Goal: Task Accomplishment & Management: Manage account settings

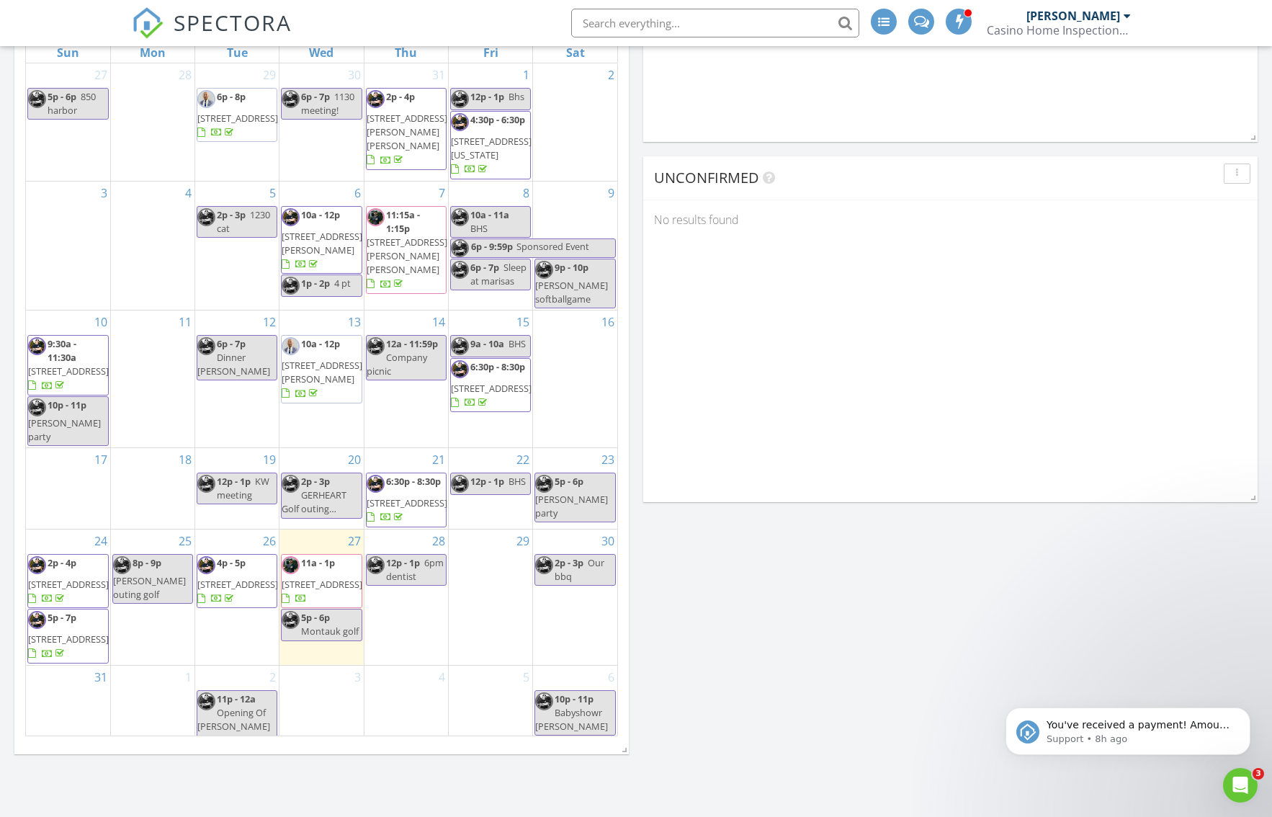
scroll to position [792, 0]
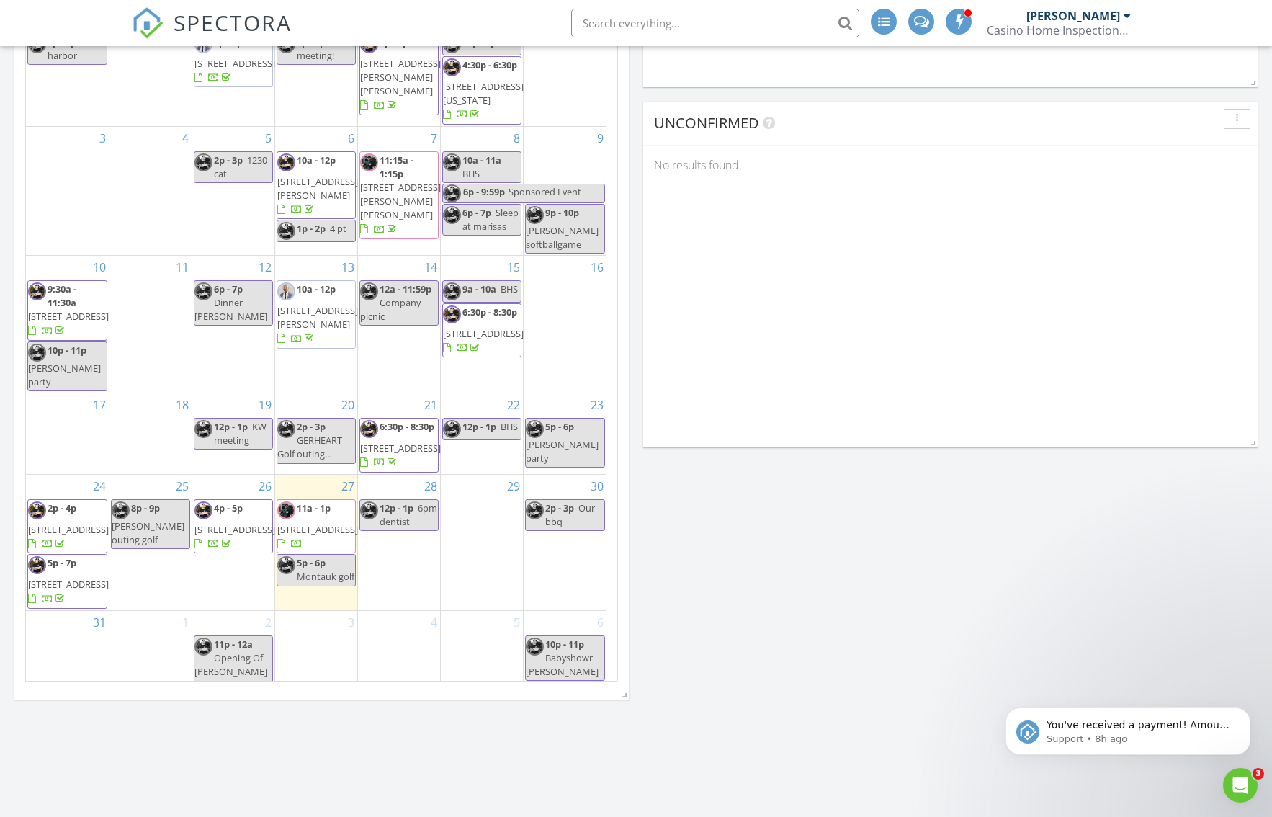
click at [330, 536] on span "2572 Riverside Ave, Seaford 11783" at bounding box center [317, 529] width 81 height 13
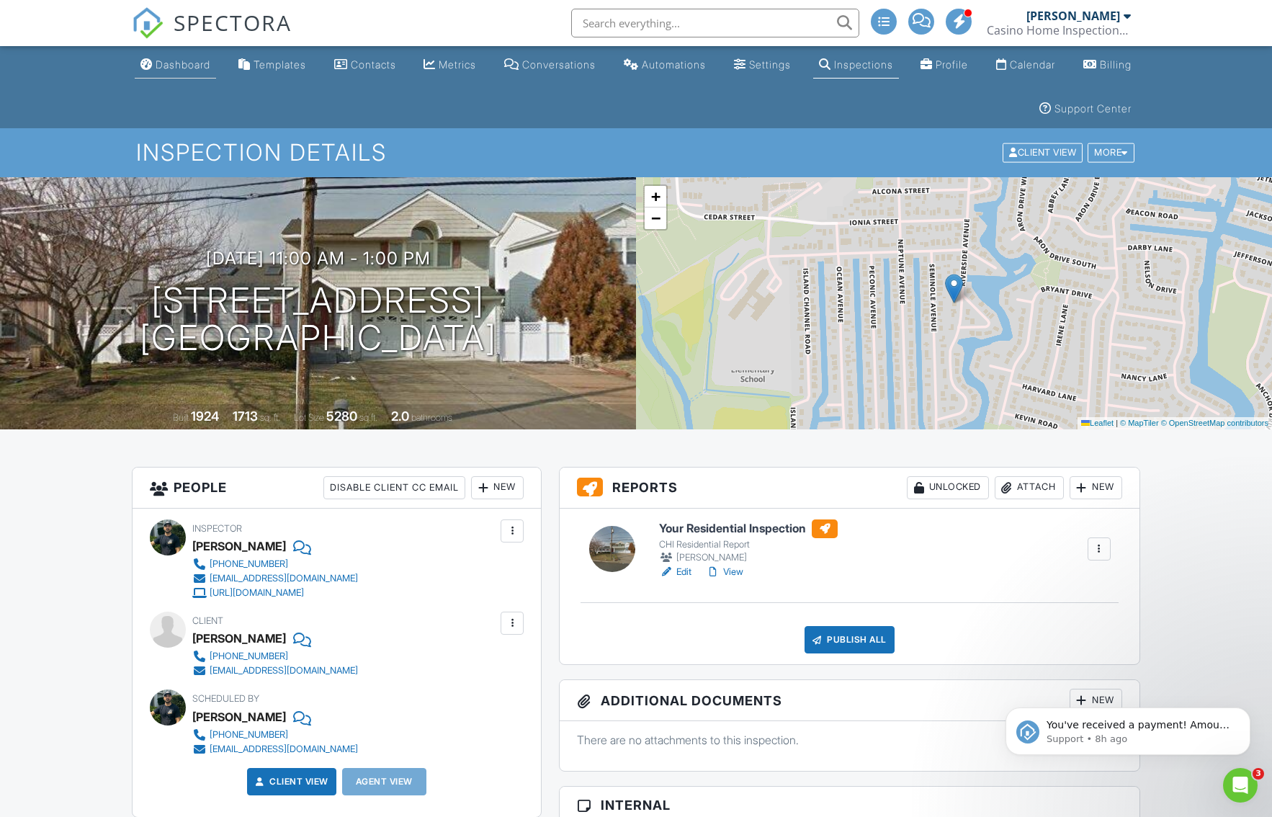
click at [210, 62] on div "Dashboard" at bounding box center [183, 64] width 55 height 12
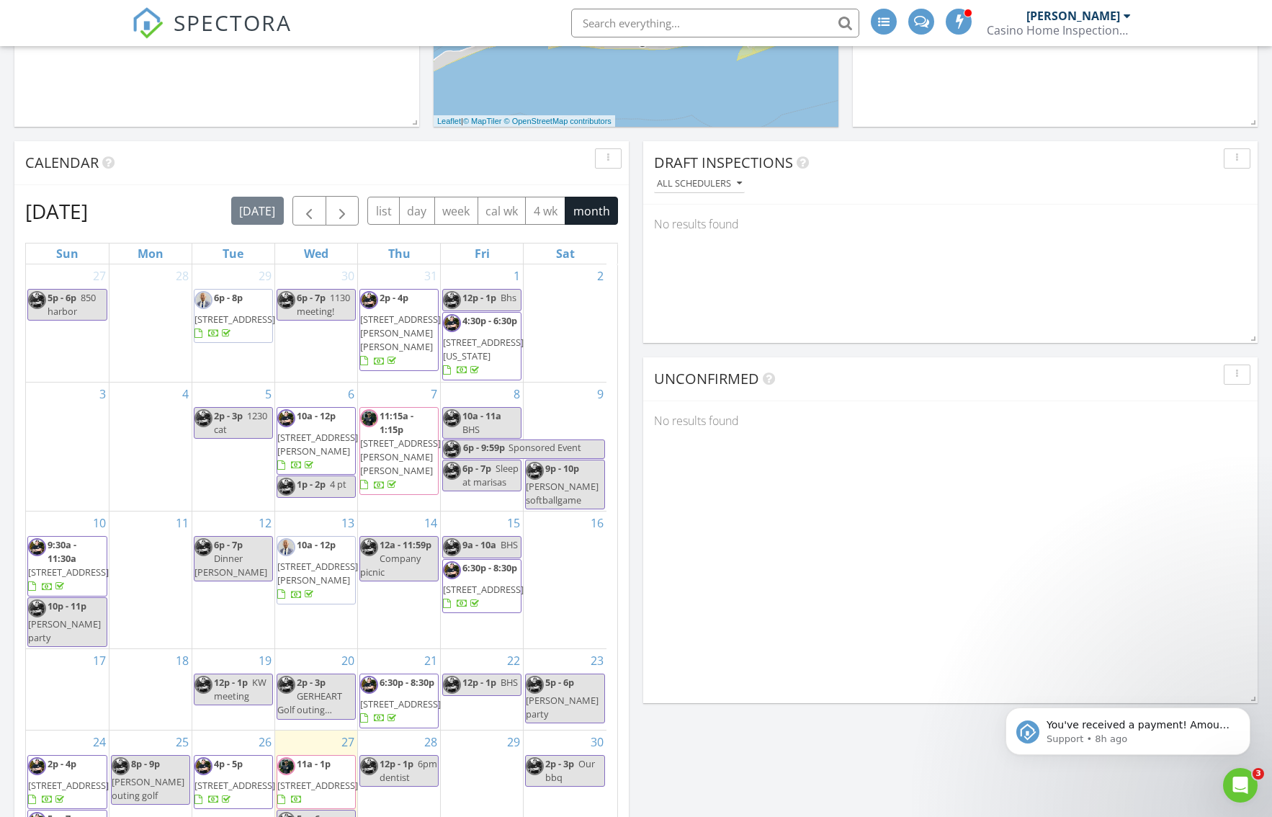
scroll to position [504, 0]
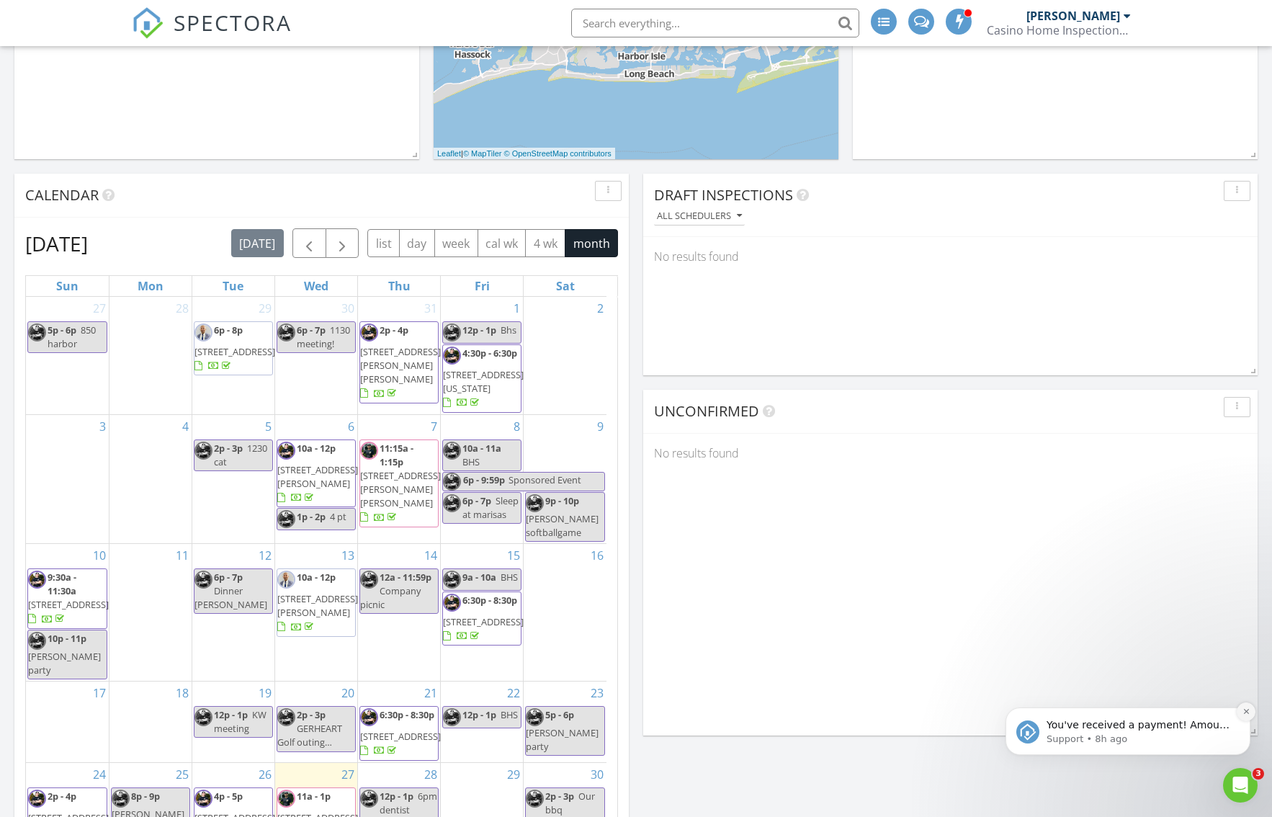
click at [1245, 712] on icon "Dismiss notification" at bounding box center [1247, 711] width 8 height 8
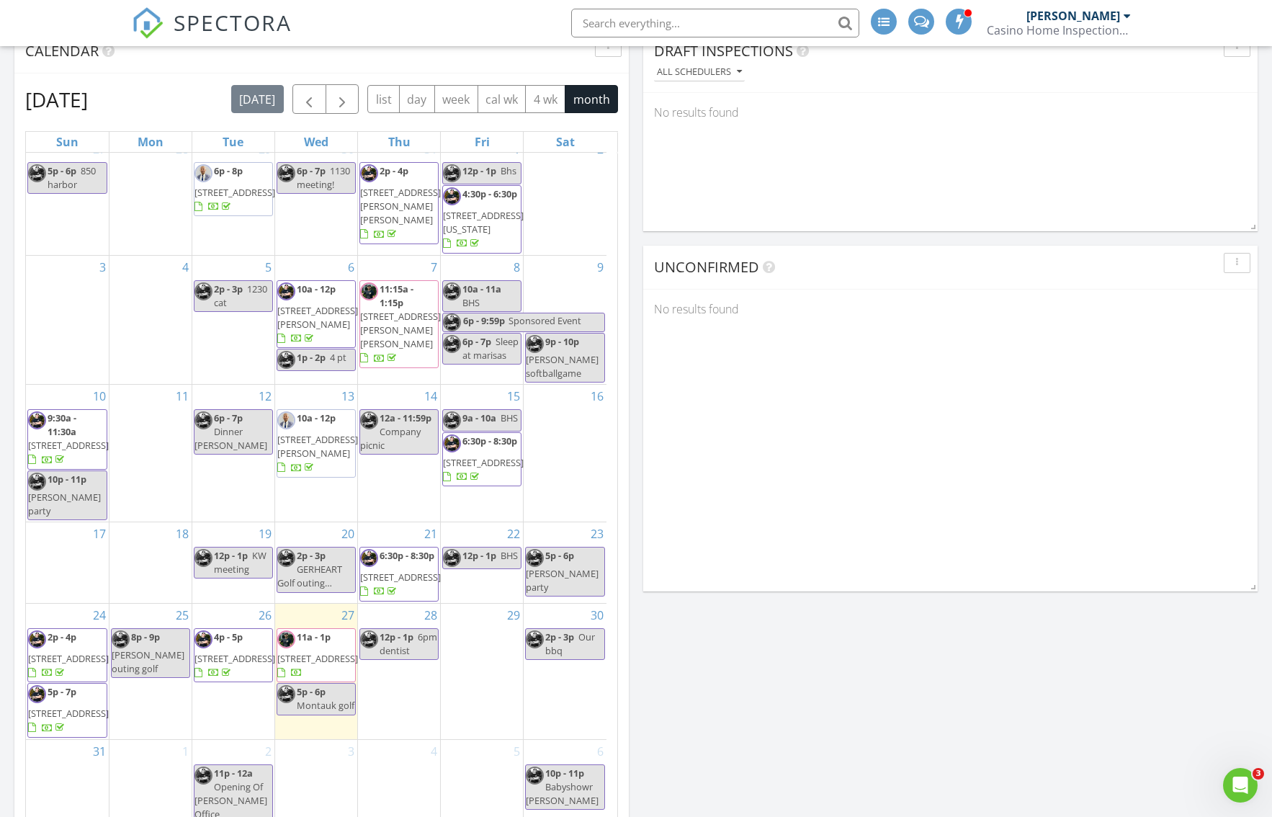
scroll to position [30, 0]
click at [341, 654] on span "11a - 1p 2572 Riverside Ave, Seaford 11783" at bounding box center [317, 655] width 81 height 50
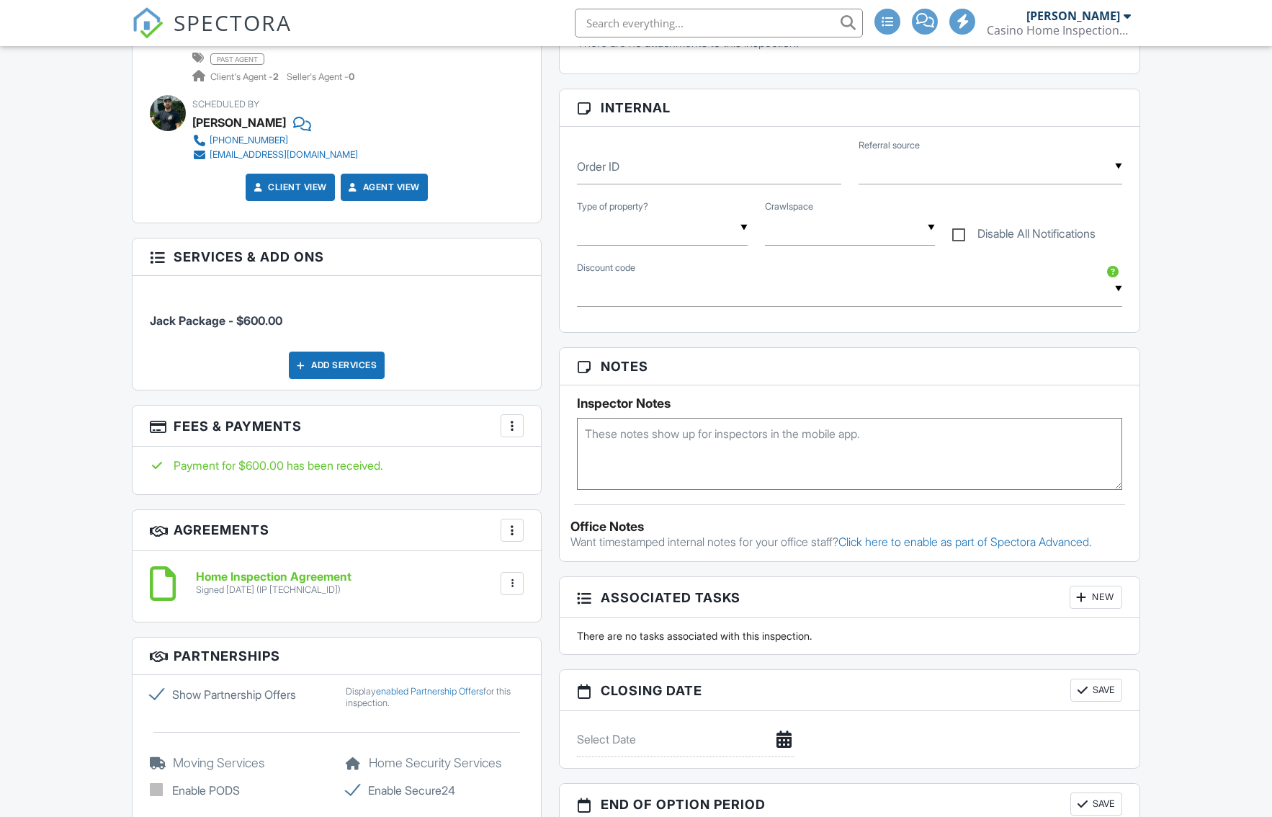
scroll to position [720, 0]
click at [507, 427] on div at bounding box center [512, 425] width 14 height 14
click at [510, 427] on div at bounding box center [512, 425] width 14 height 14
click at [268, 472] on div "Payment for $600.00 has been received." at bounding box center [337, 465] width 374 height 16
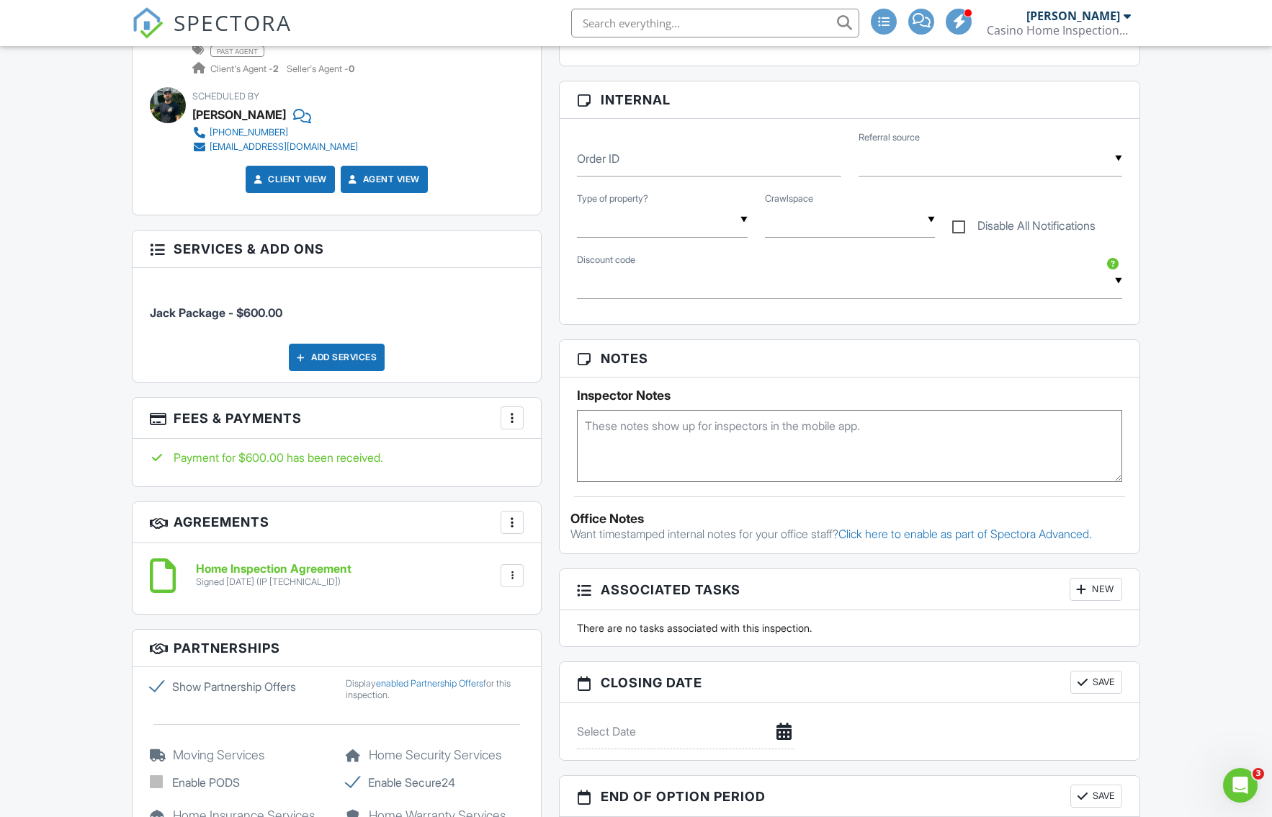
scroll to position [720, 0]
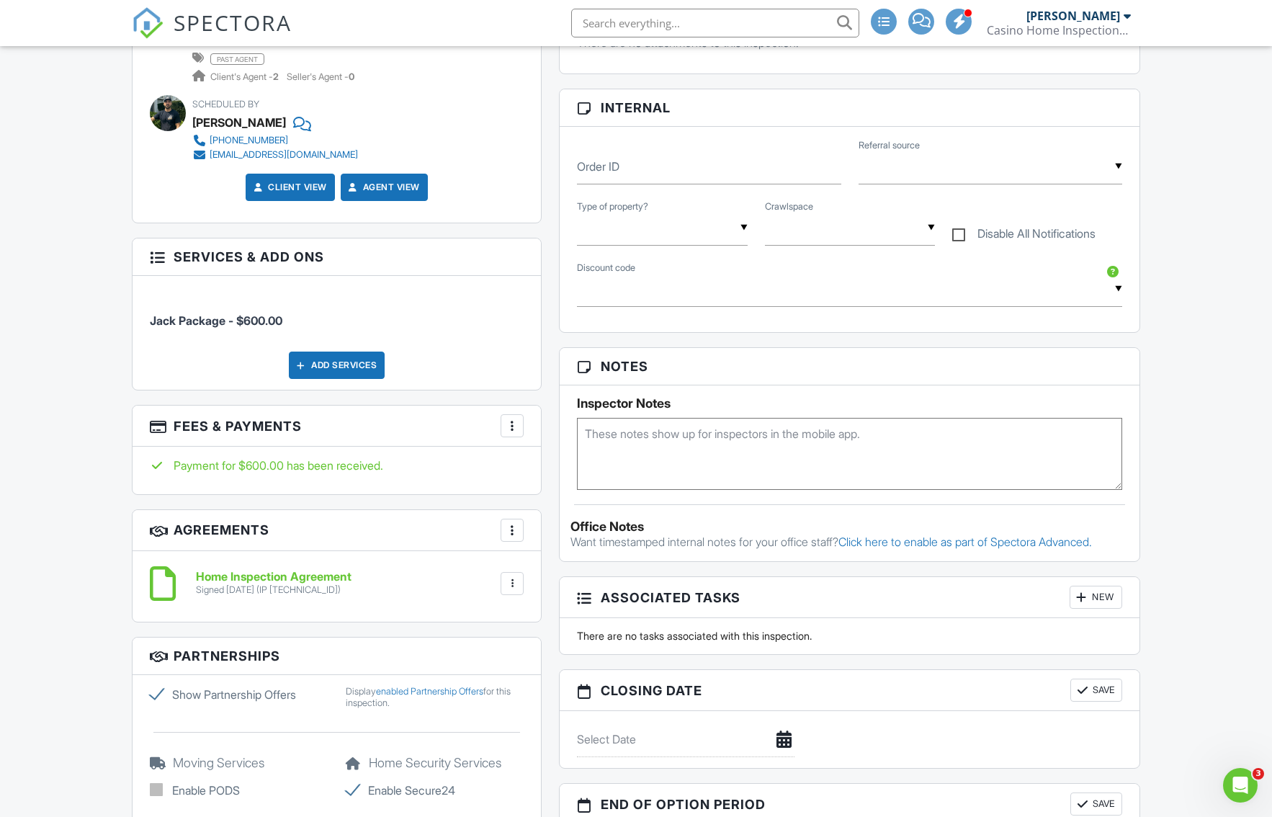
click at [514, 421] on div at bounding box center [512, 425] width 14 height 14
click at [558, 540] on li "View Invoice" at bounding box center [584, 542] width 151 height 36
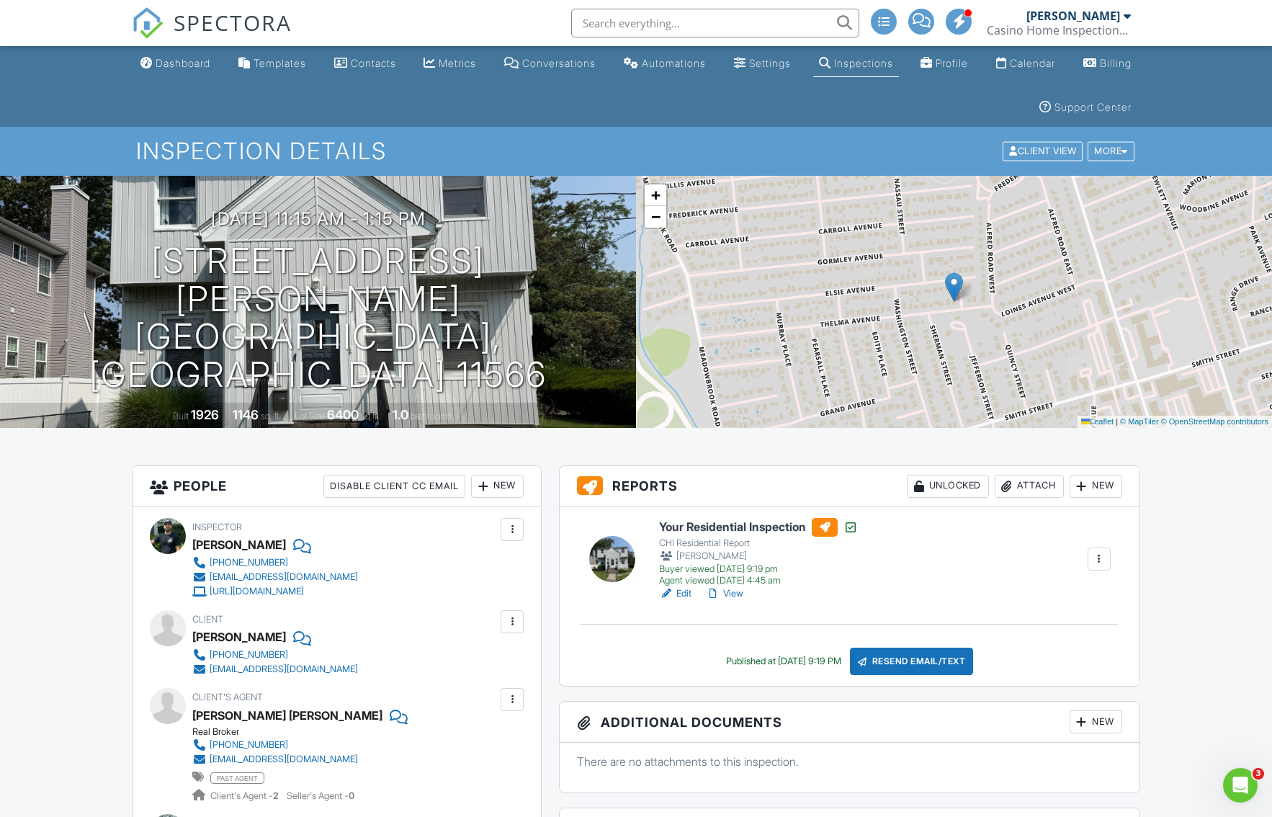
scroll to position [0, 0]
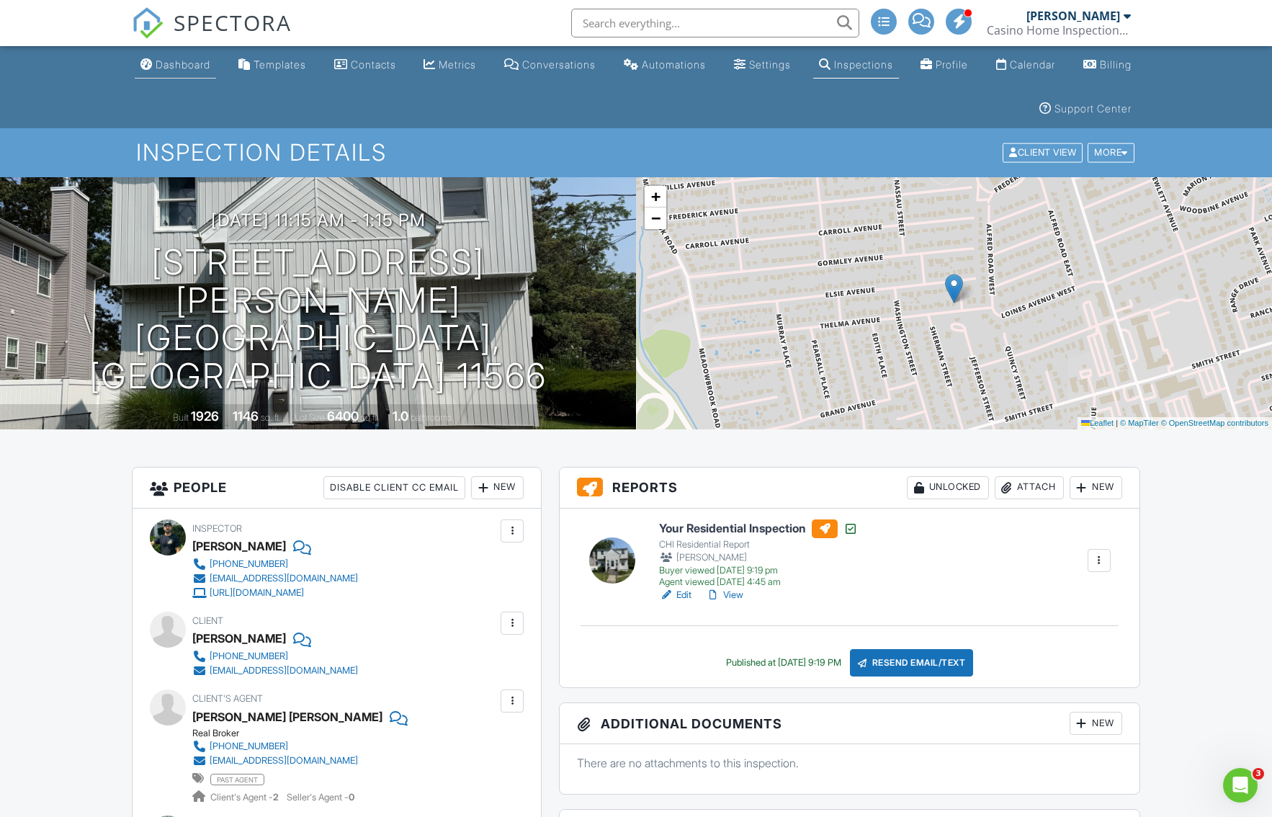
click at [149, 58] on link "Dashboard" at bounding box center [175, 65] width 81 height 27
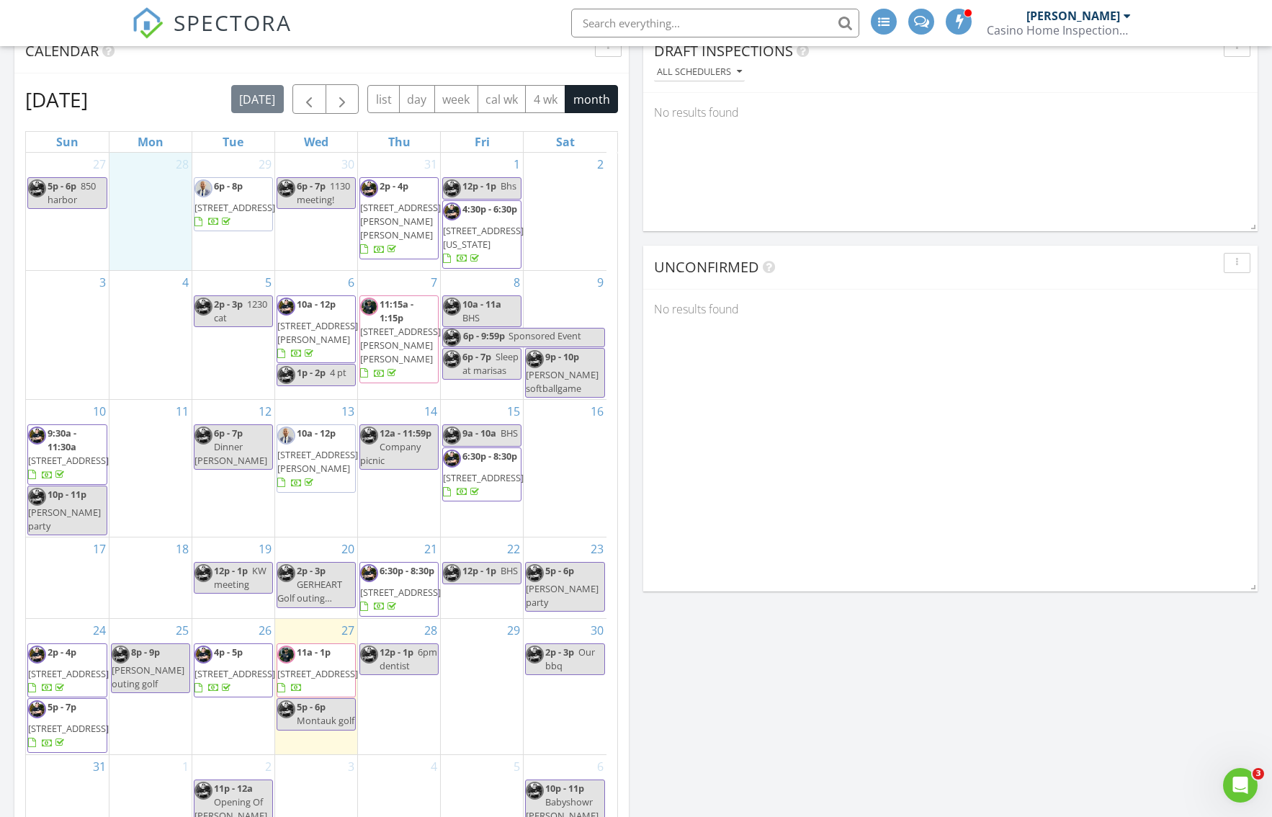
click at [140, 231] on div "28" at bounding box center [150, 211] width 82 height 117
click at [161, 90] on div "August 2025 today list day week cal wk 4 wk month" at bounding box center [321, 99] width 593 height 30
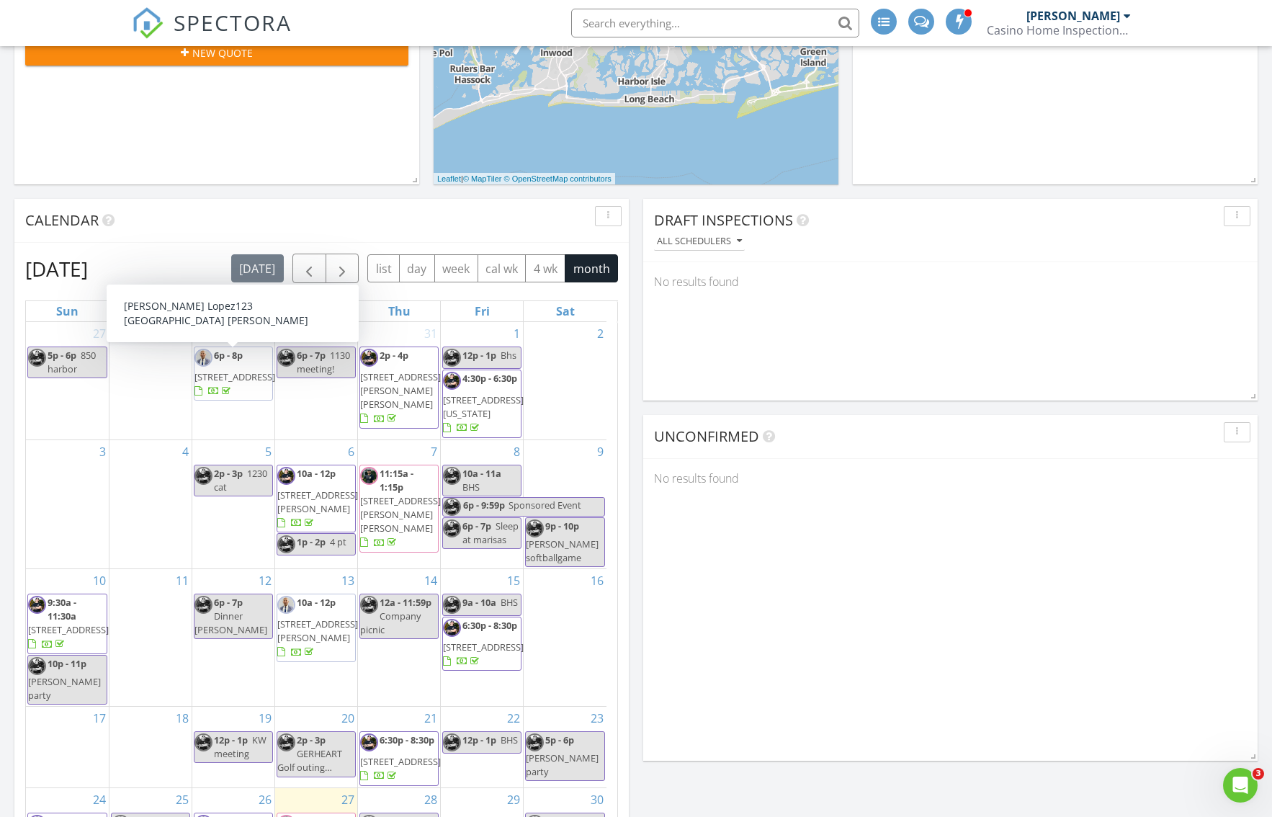
scroll to position [432, 0]
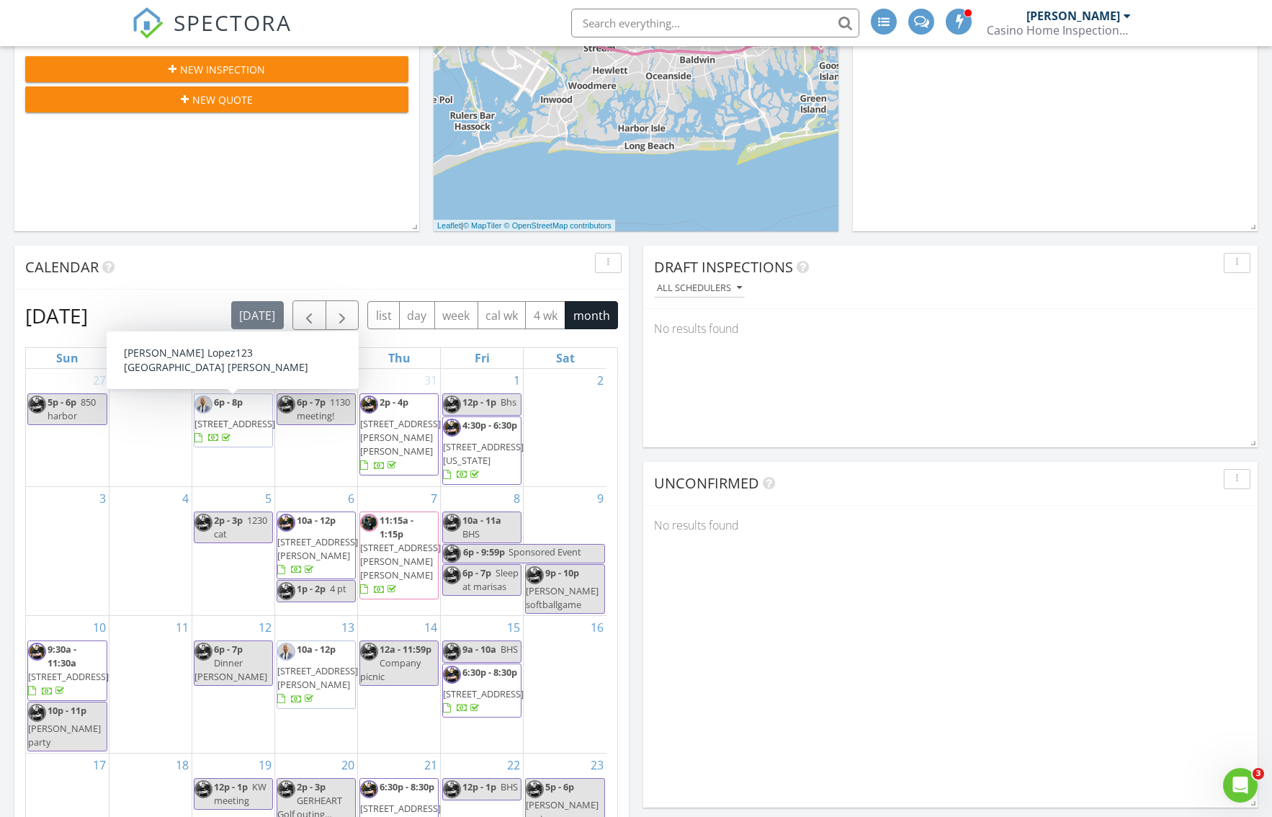
click at [189, 292] on div "August 2025 today list day week cal wk 4 wk month Sun Mon Tue Wed Thu Fri Sat 2…" at bounding box center [321, 671] width 614 height 763
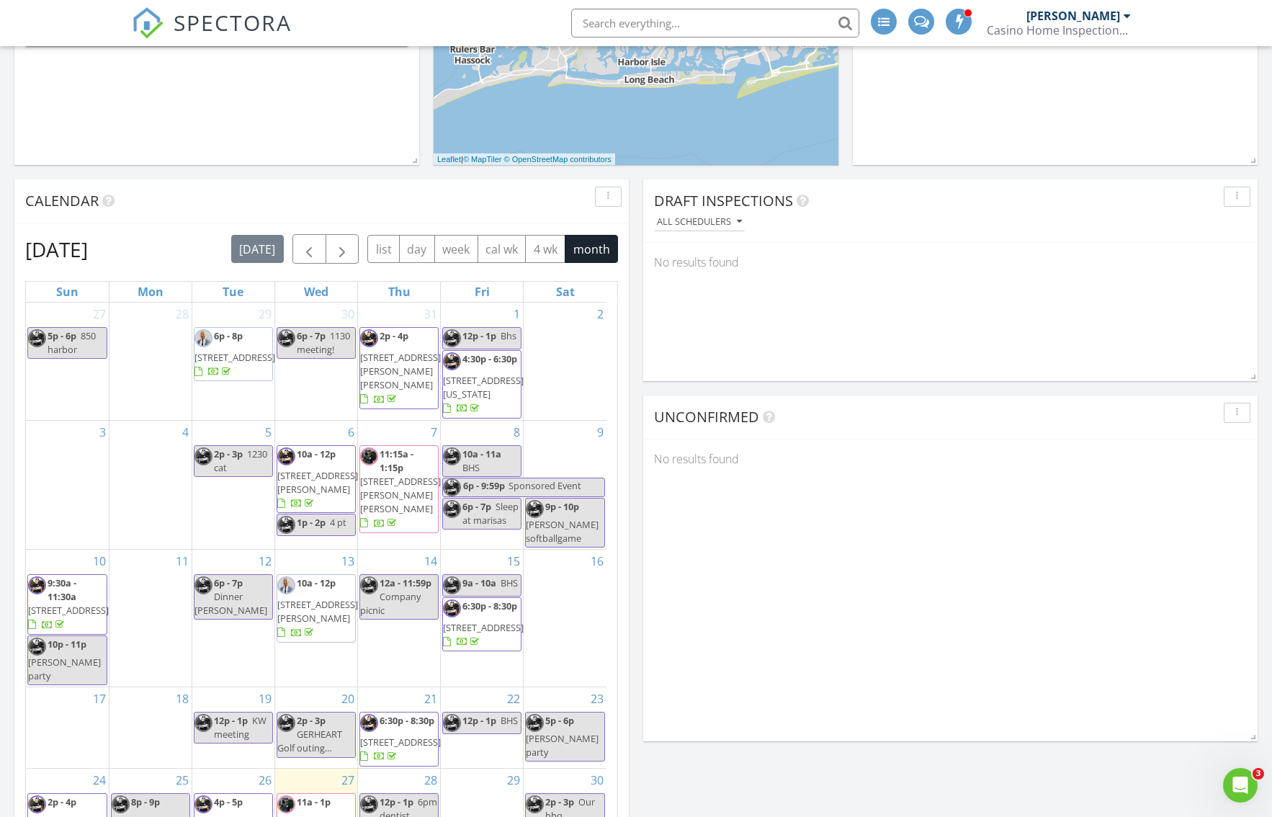
scroll to position [504, 0]
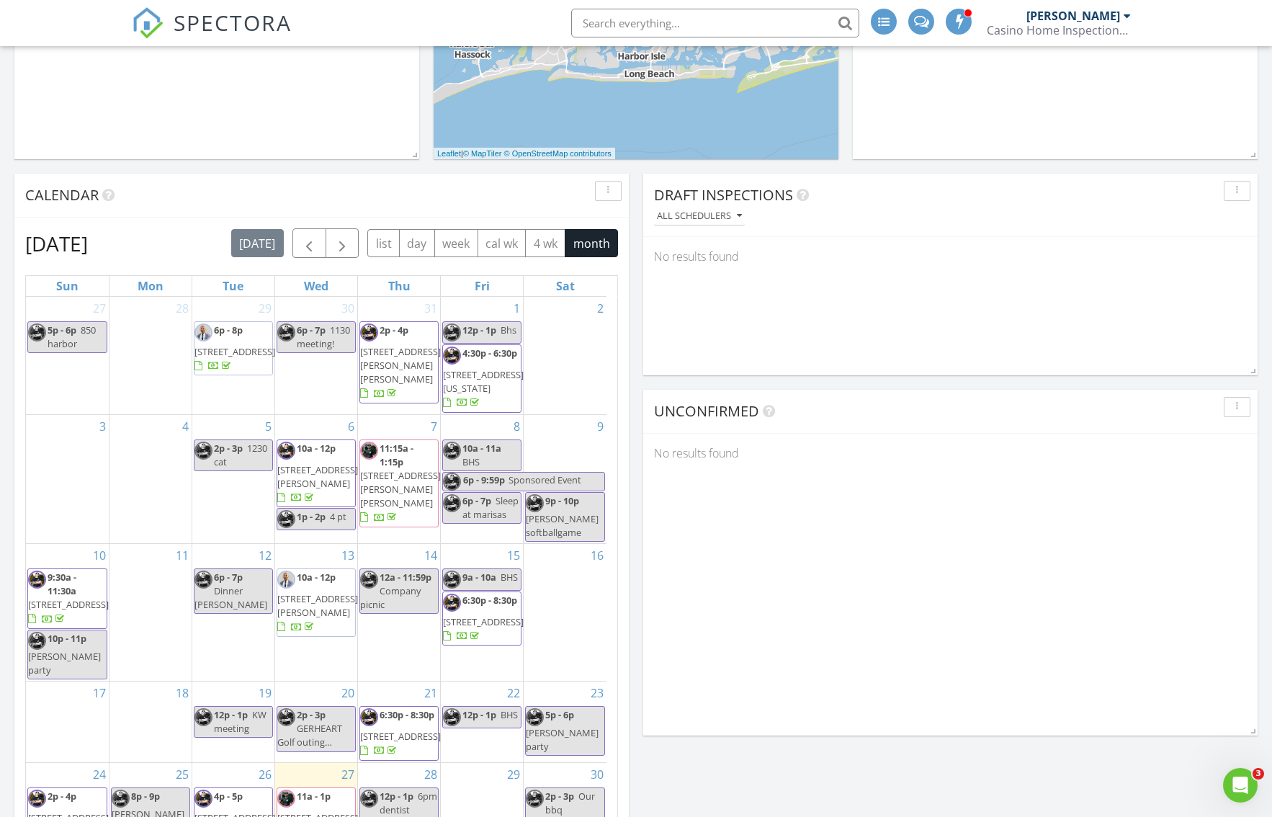
click at [202, 189] on div "Calendar" at bounding box center [310, 195] width 571 height 22
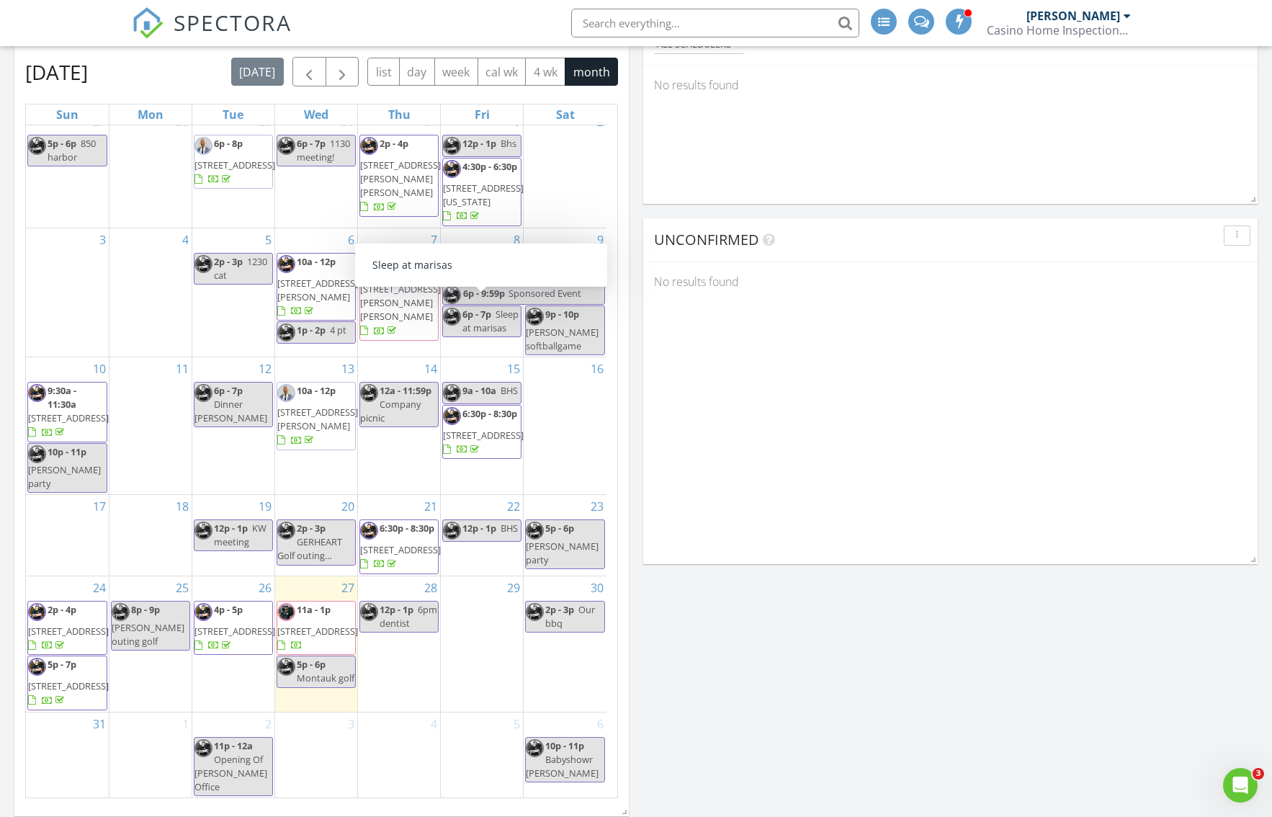
scroll to position [720, 0]
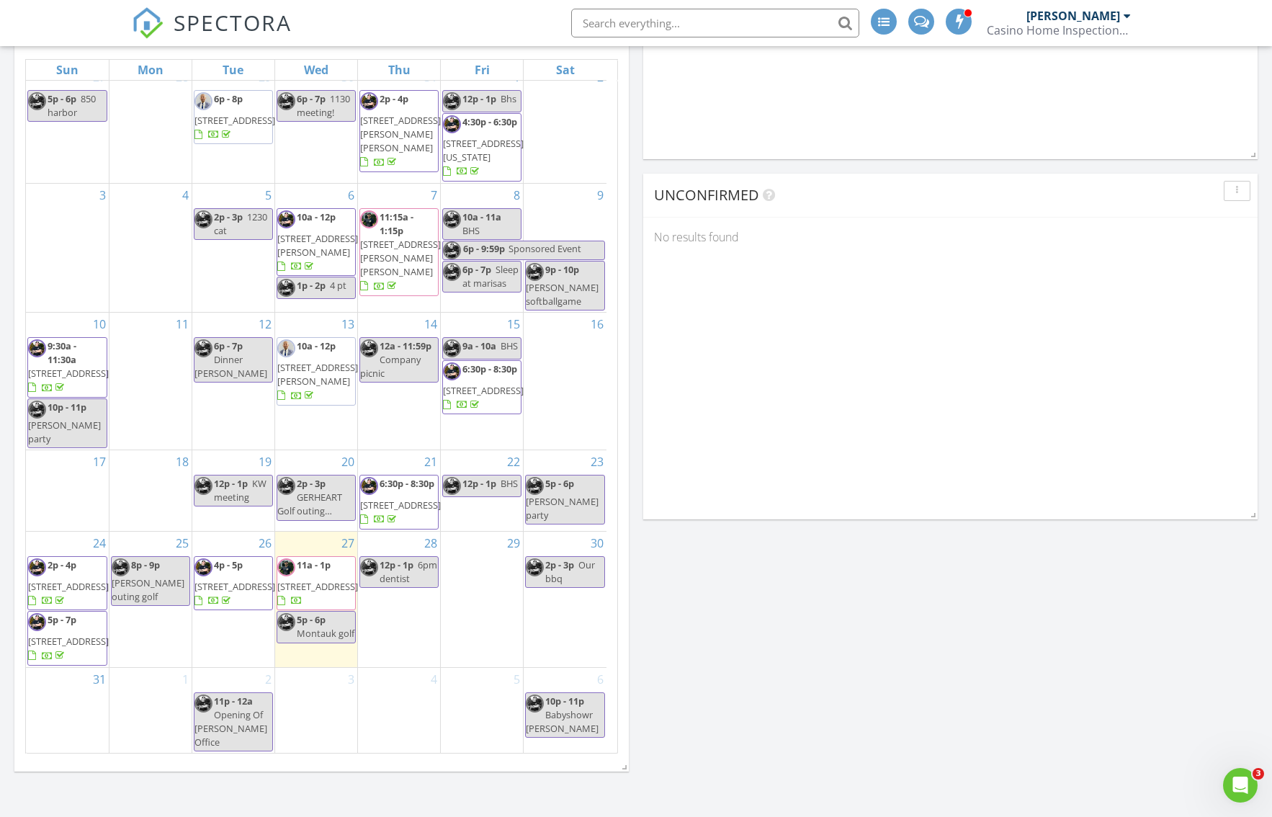
click at [323, 589] on span "[STREET_ADDRESS]" at bounding box center [317, 586] width 81 height 13
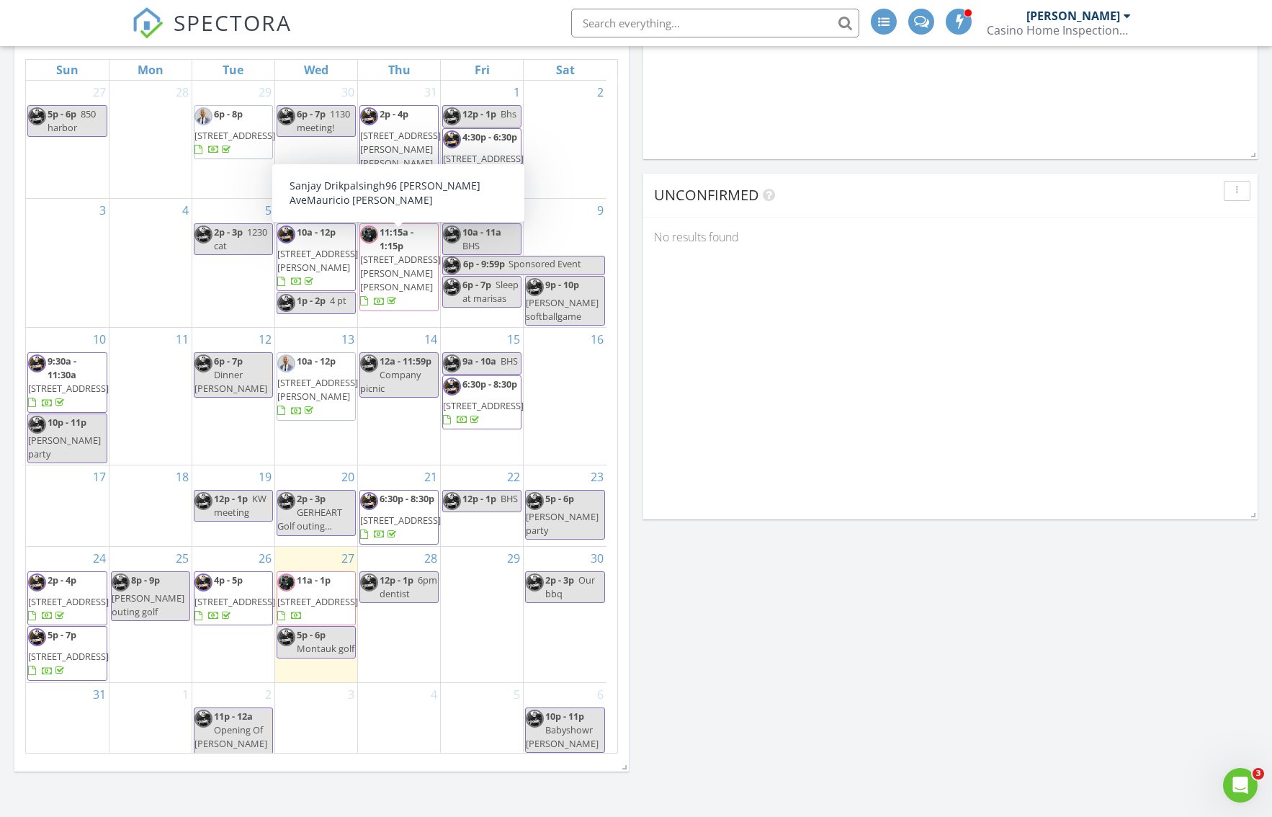
click at [395, 275] on span "[STREET_ADDRESS][PERSON_NAME][PERSON_NAME]" at bounding box center [400, 273] width 81 height 40
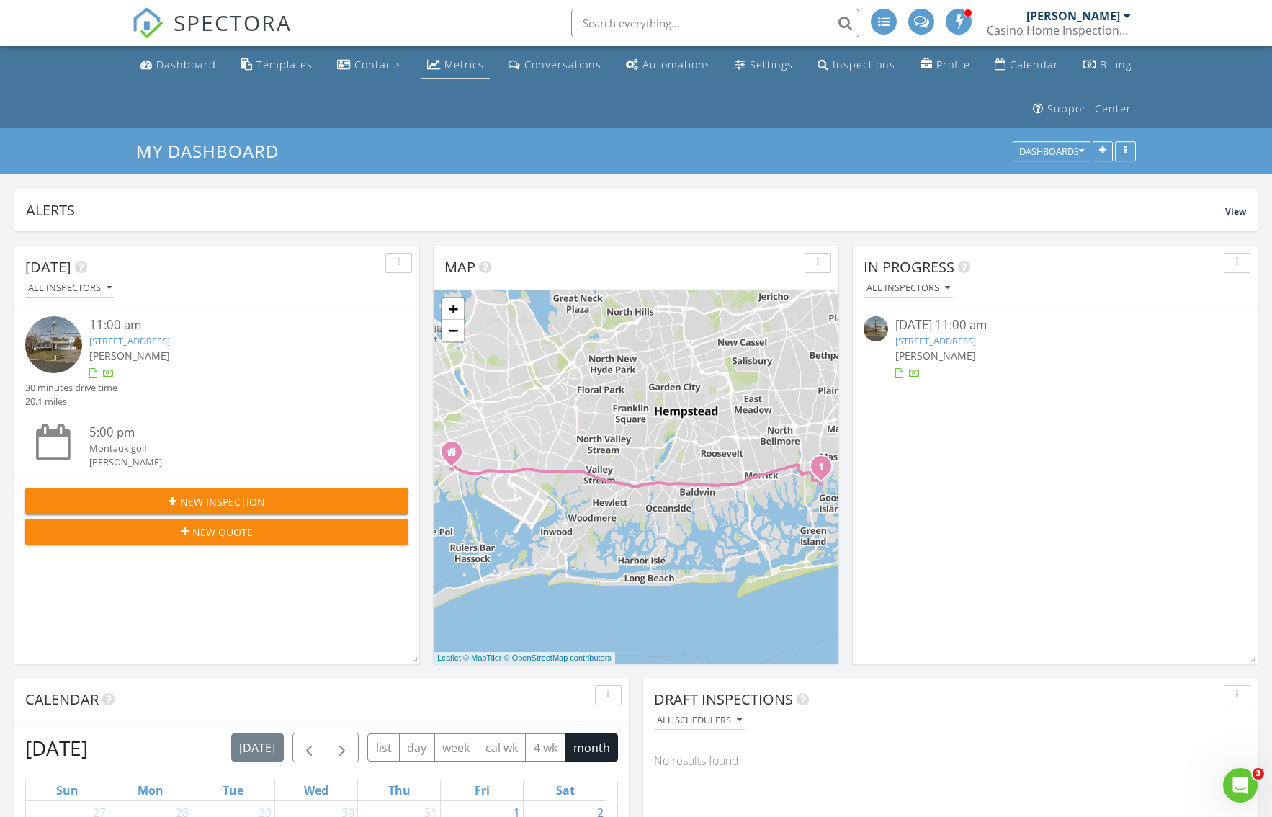
click at [445, 71] on div "Metrics" at bounding box center [464, 65] width 40 height 14
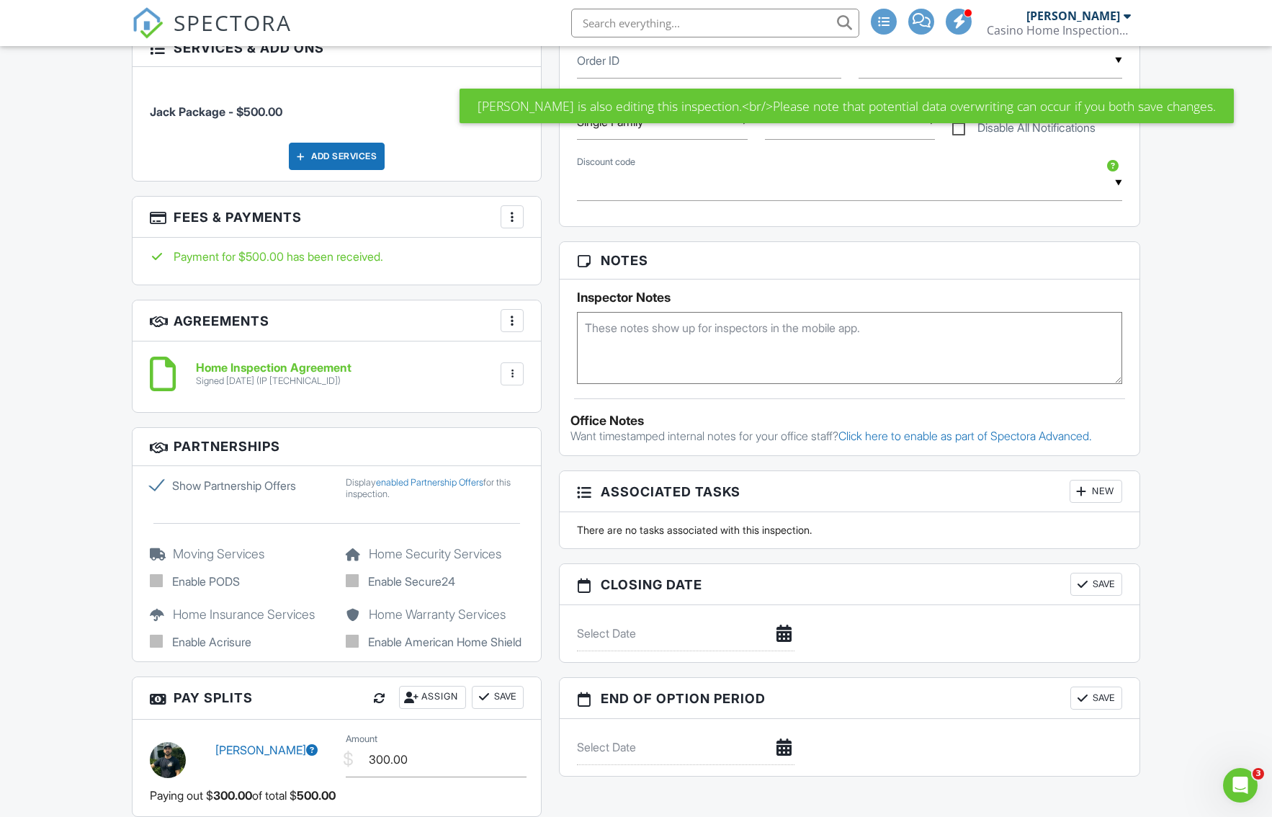
scroll to position [792, 0]
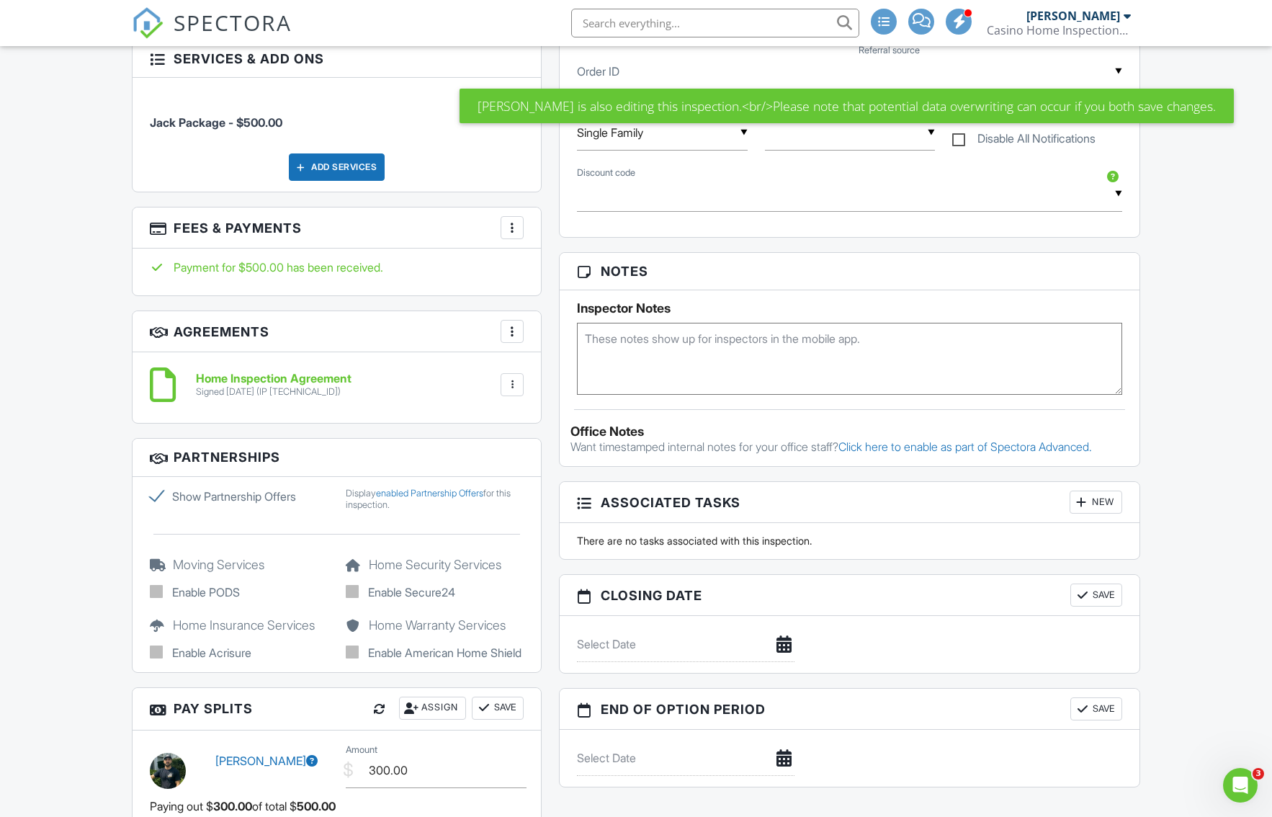
click at [642, 347] on textarea at bounding box center [849, 359] width 545 height 72
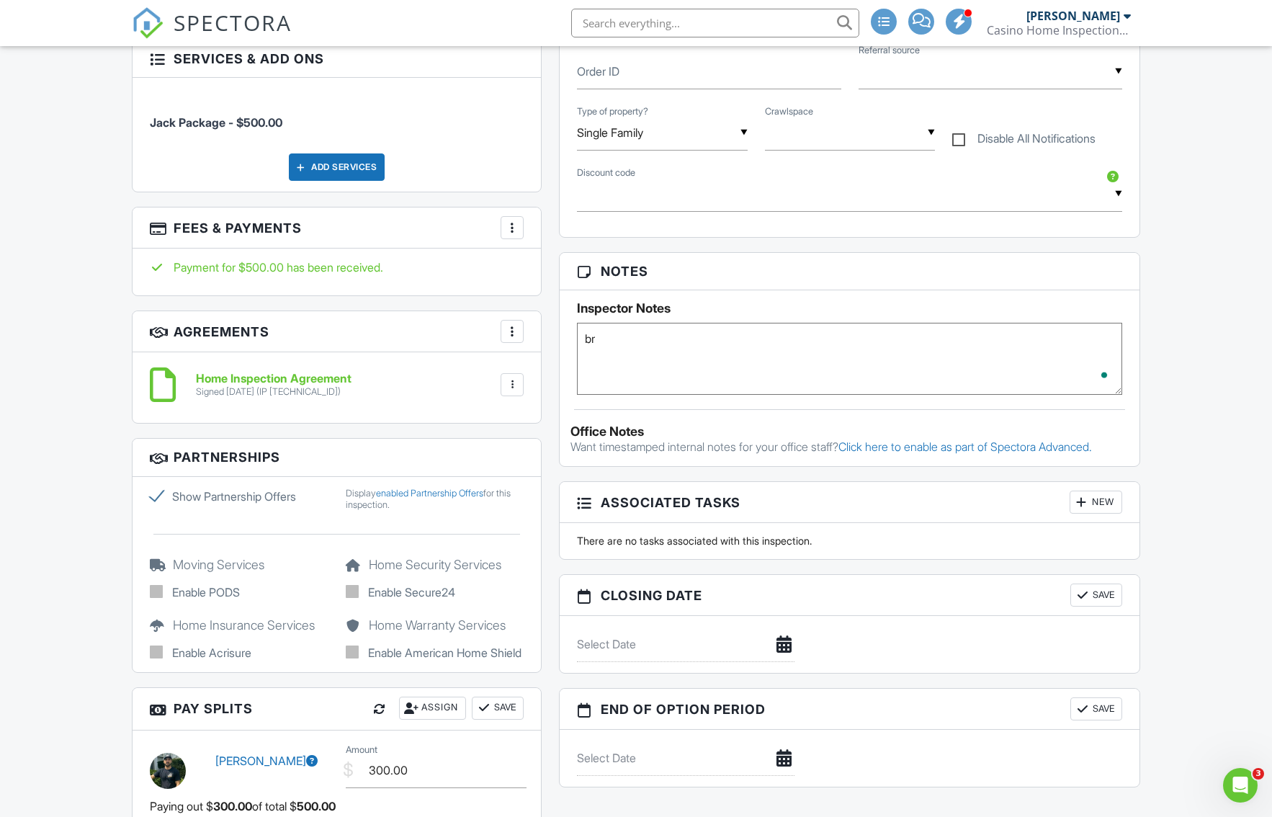
type textarea "b"
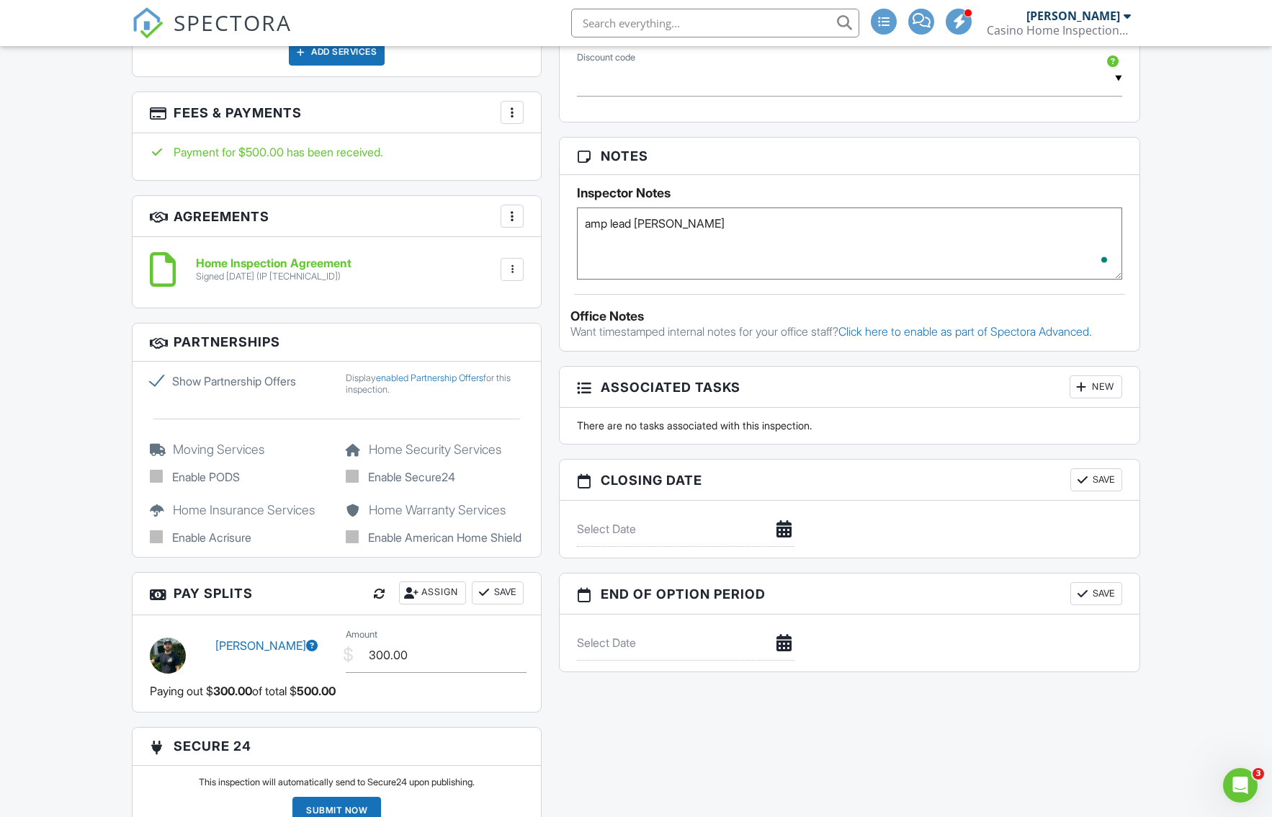
scroll to position [936, 0]
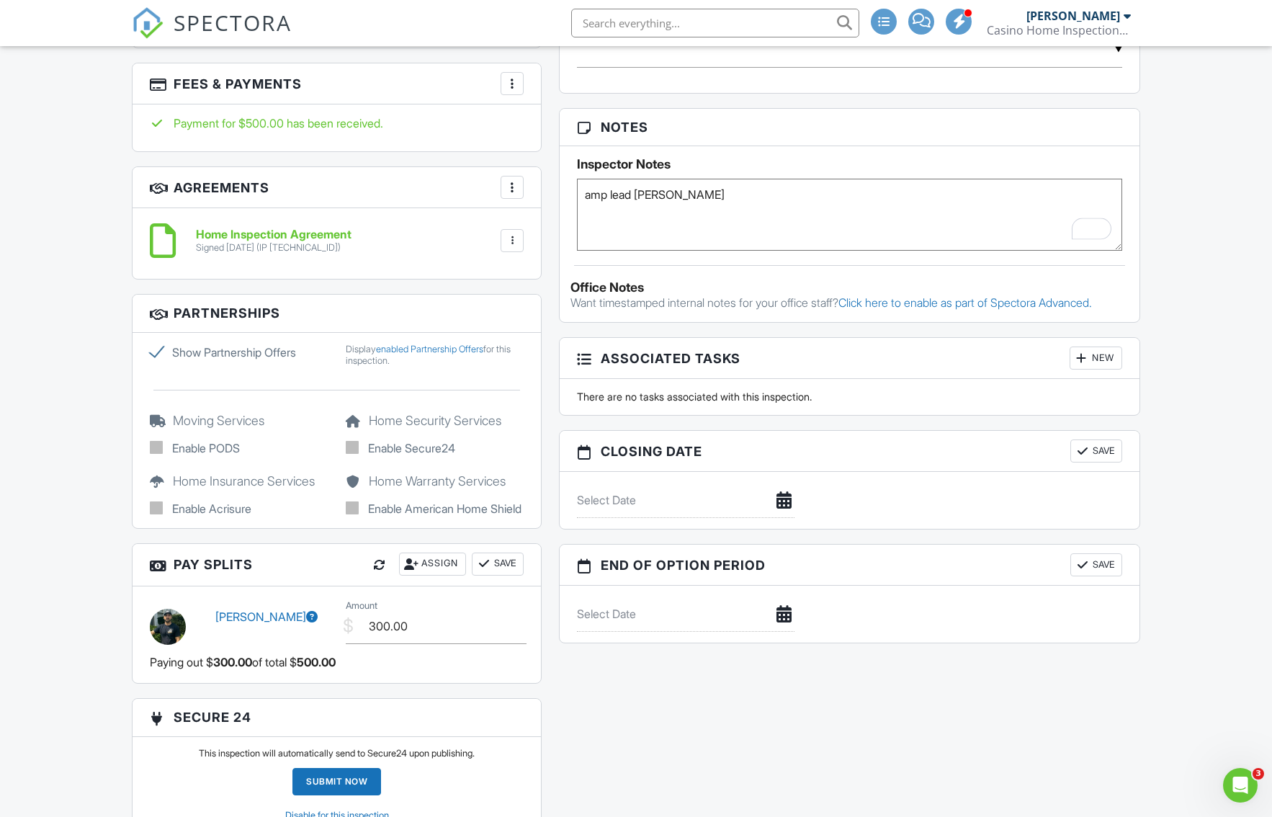
type textarea "amp lead bryan"
click at [69, 534] on div "Dashboard Templates Contacts Metrics Conversations Automations Settings Inspect…" at bounding box center [636, 410] width 1272 height 2601
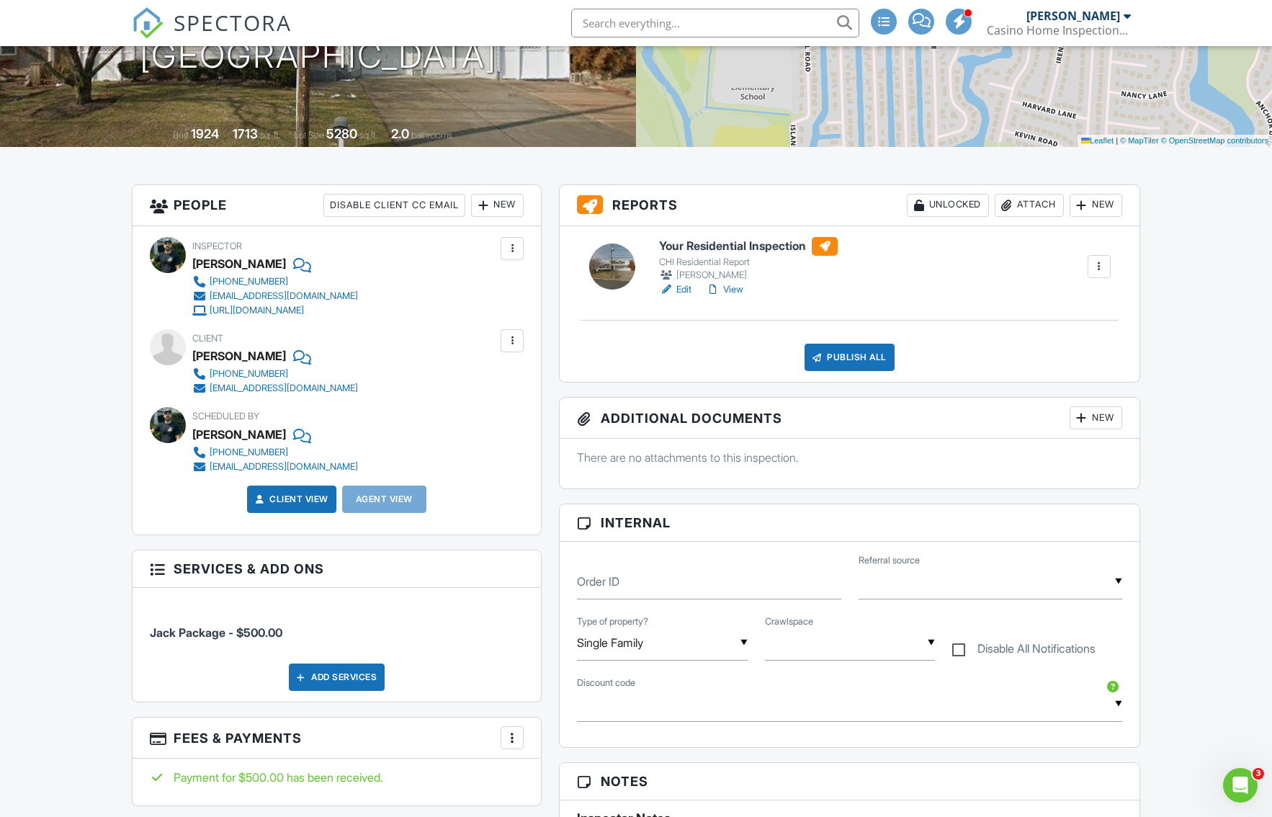
scroll to position [0, 0]
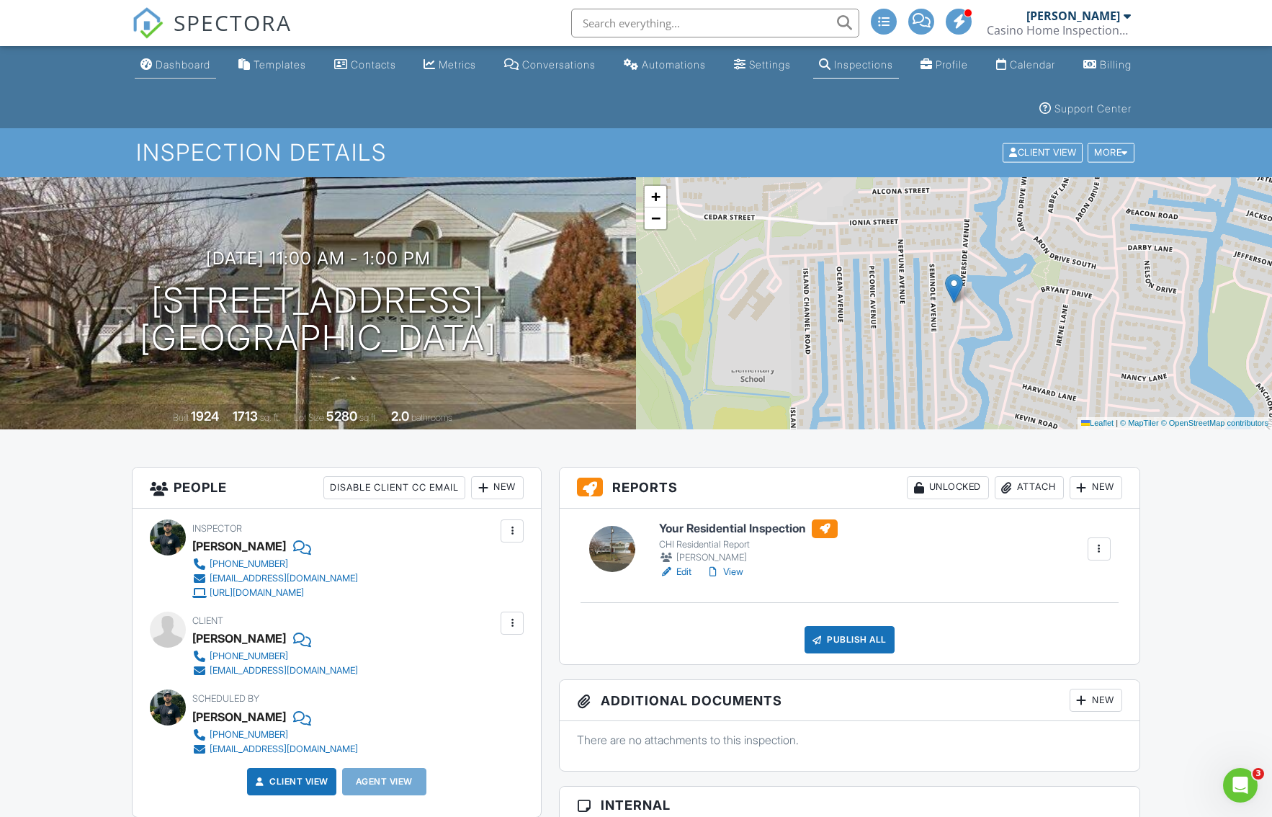
click at [175, 72] on link "Dashboard" at bounding box center [175, 65] width 81 height 27
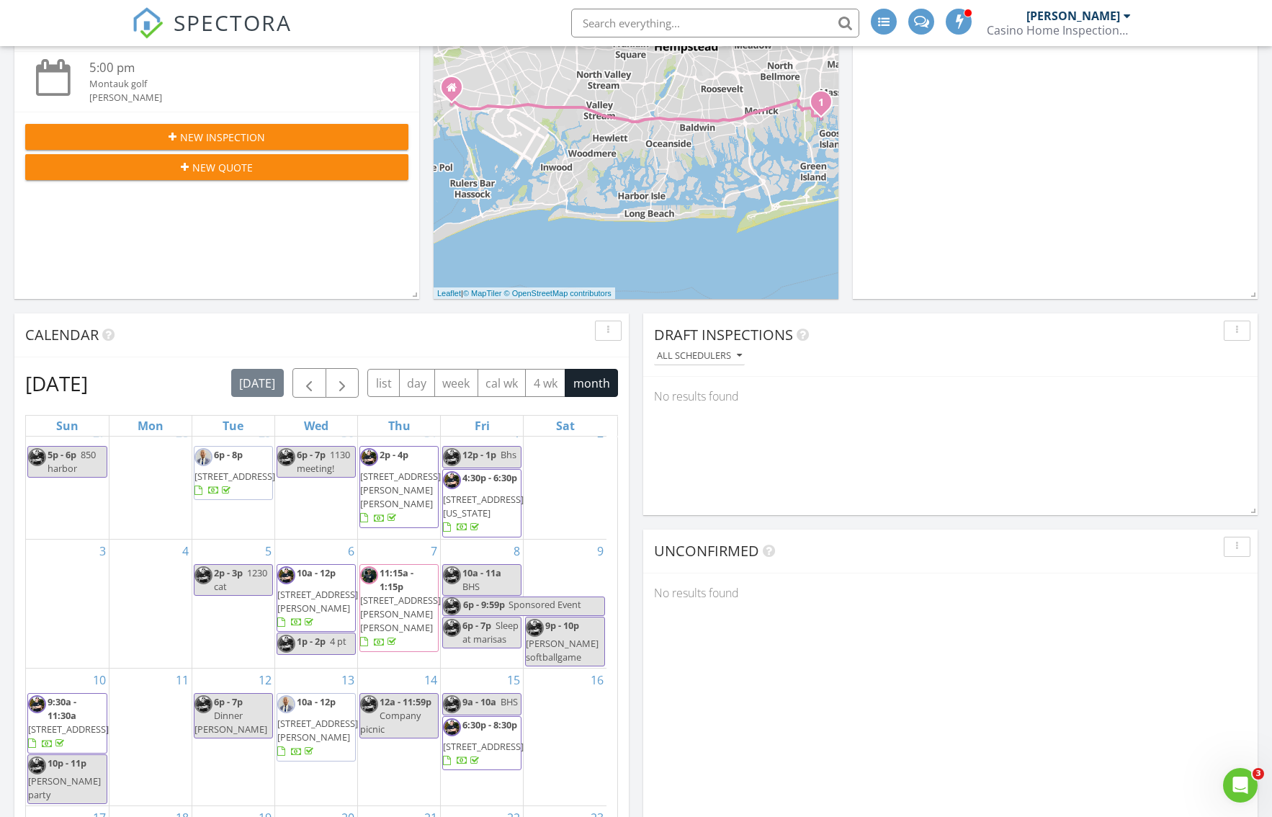
scroll to position [720, 0]
